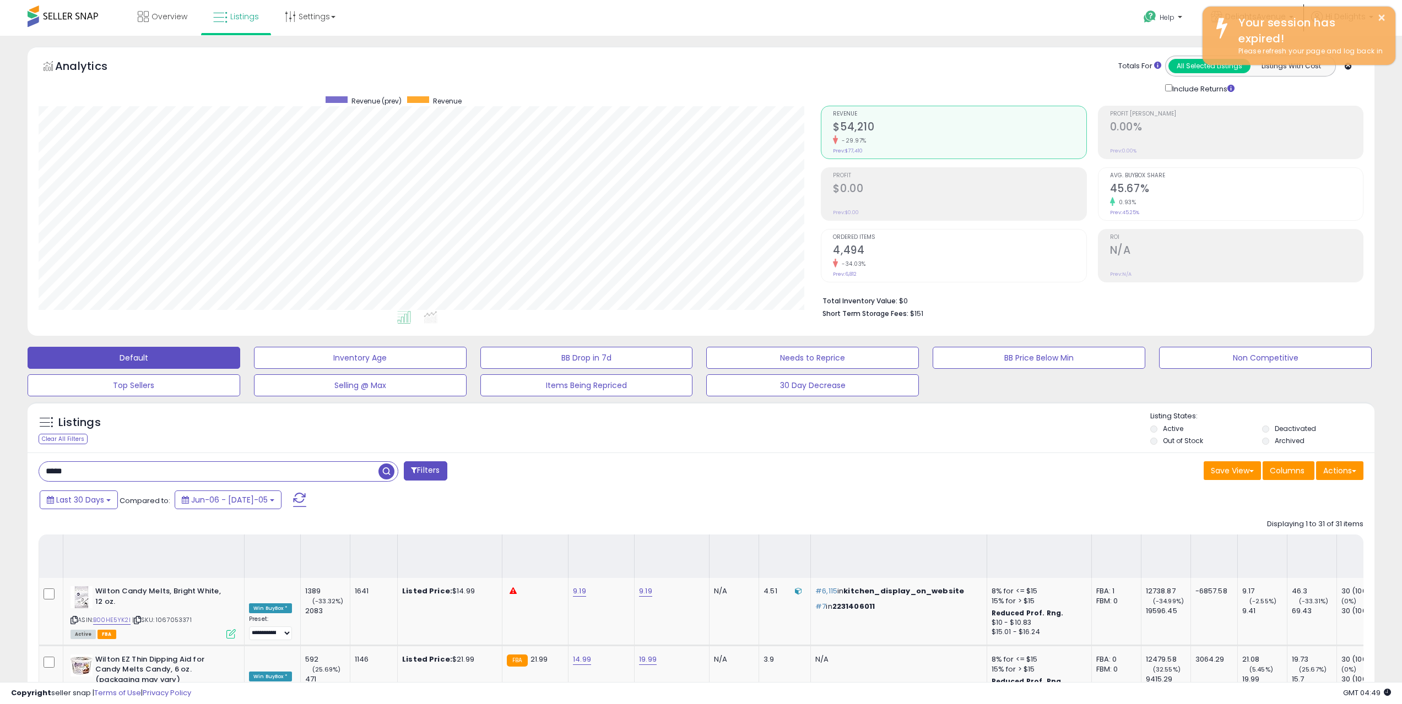
select select "**"
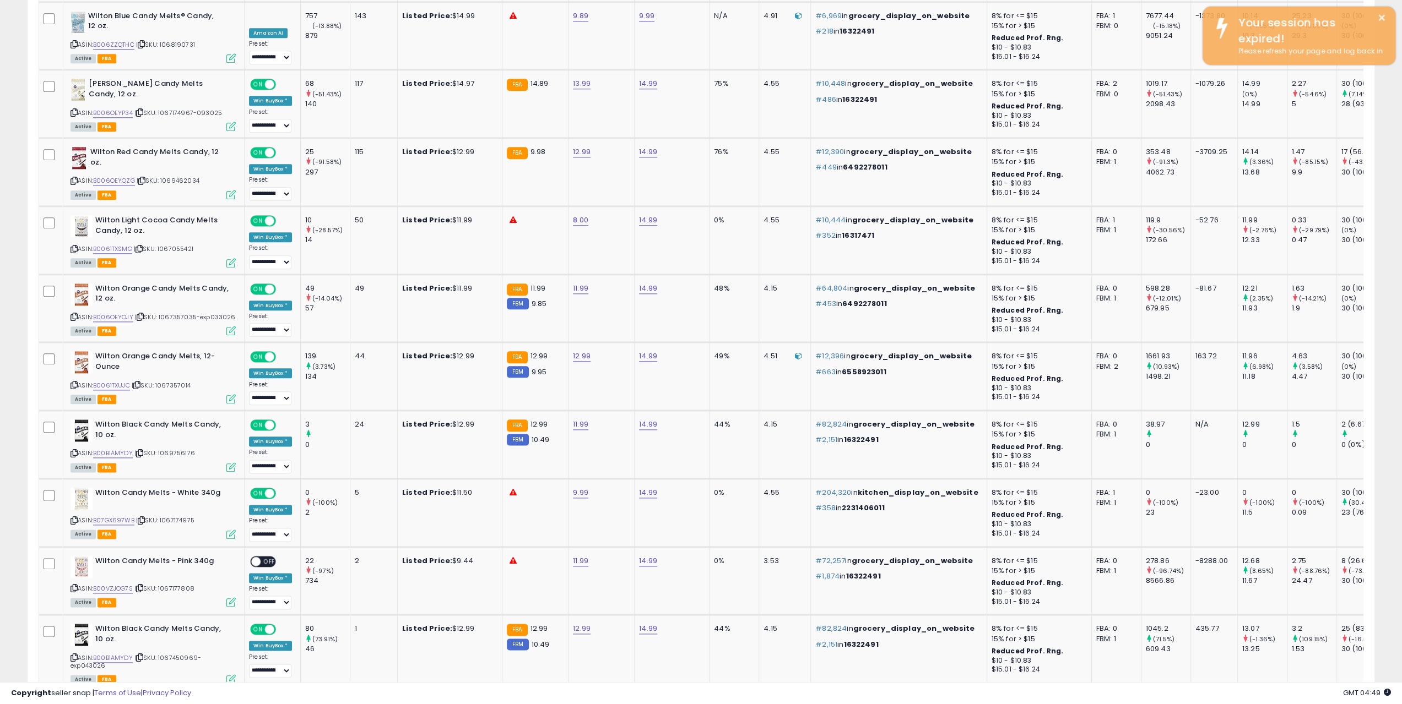
scroll to position [1035, 0]
